Goal: Task Accomplishment & Management: Manage account settings

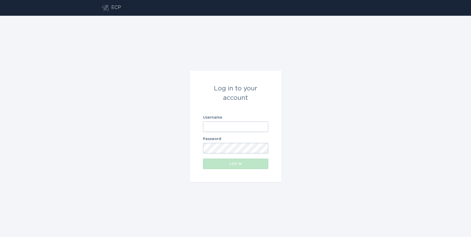
type input "[EMAIL_ADDRESS][DOMAIN_NAME]"
click at [247, 165] on div "Log in" at bounding box center [236, 163] width 60 height 3
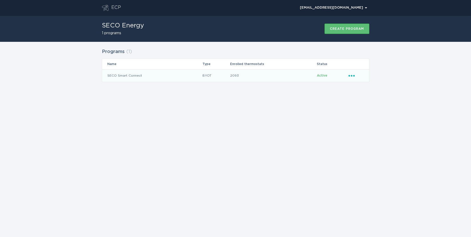
click at [120, 77] on td "SECO Smart Connect" at bounding box center [152, 75] width 100 height 13
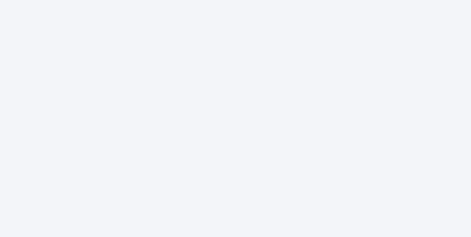
click at [91, 43] on div at bounding box center [235, 118] width 471 height 237
click at [279, 77] on div at bounding box center [235, 118] width 471 height 237
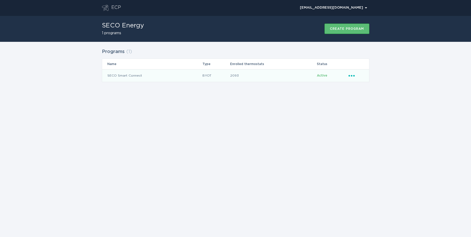
click at [349, 77] on icon "Ellipsis" at bounding box center [352, 75] width 7 height 4
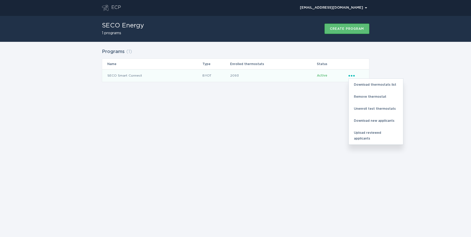
click at [143, 97] on div "ECP [EMAIL_ADDRESS][DOMAIN_NAME] Chevron SECO Energy 1 programs Create program …" at bounding box center [235, 118] width 471 height 237
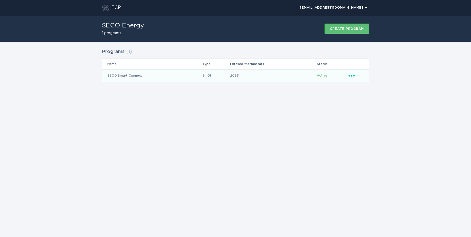
click at [124, 77] on td "SECO Smart Connect" at bounding box center [152, 75] width 100 height 13
click at [349, 77] on icon "Ellipsis" at bounding box center [352, 75] width 7 height 4
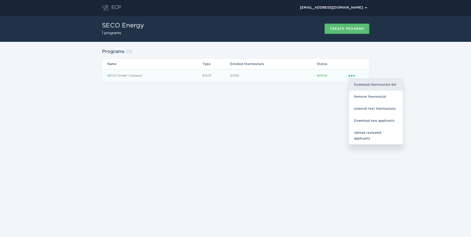
click at [356, 83] on div "Download thermostats list" at bounding box center [376, 85] width 54 height 12
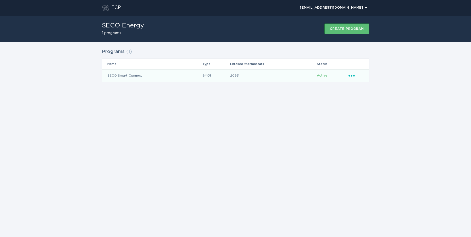
click at [352, 75] on icon "Popover menu" at bounding box center [352, 76] width 6 height 2
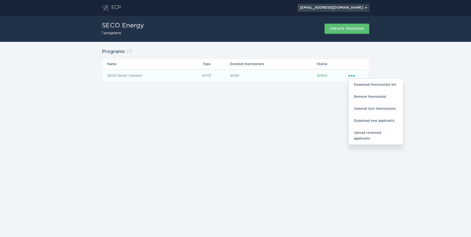
click at [350, 7] on div "[EMAIL_ADDRESS][DOMAIN_NAME] Chevron" at bounding box center [333, 7] width 67 height 3
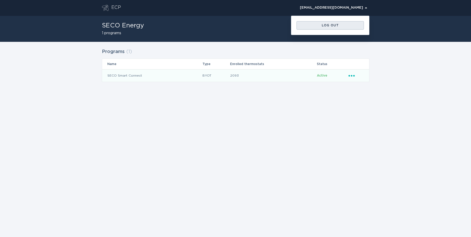
click at [326, 25] on div "Log out" at bounding box center [330, 25] width 62 height 3
